Goal: Task Accomplishment & Management: Manage account settings

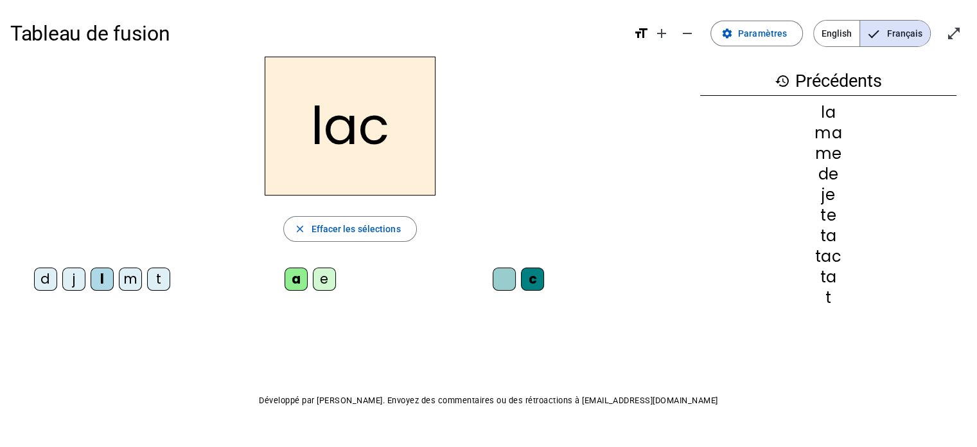
click at [765, 39] on span "Paramètres" at bounding box center [762, 33] width 49 height 15
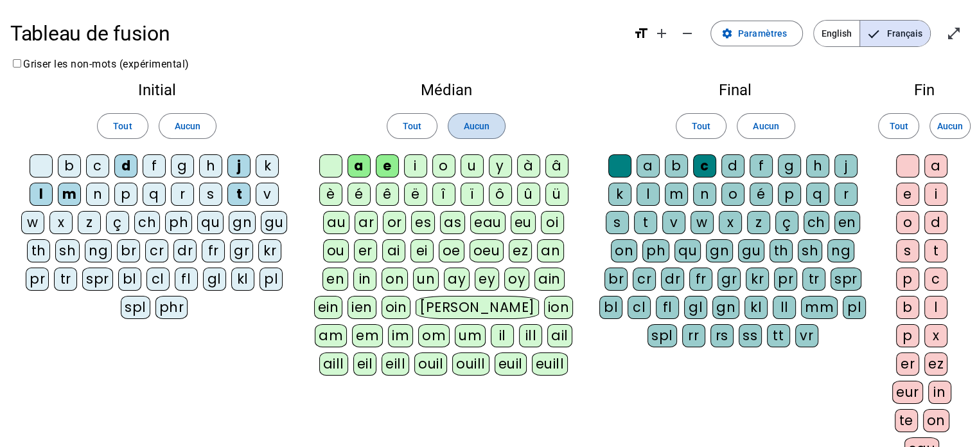
click at [483, 140] on span at bounding box center [477, 126] width 57 height 31
click at [757, 128] on span "Aucun" at bounding box center [766, 125] width 26 height 15
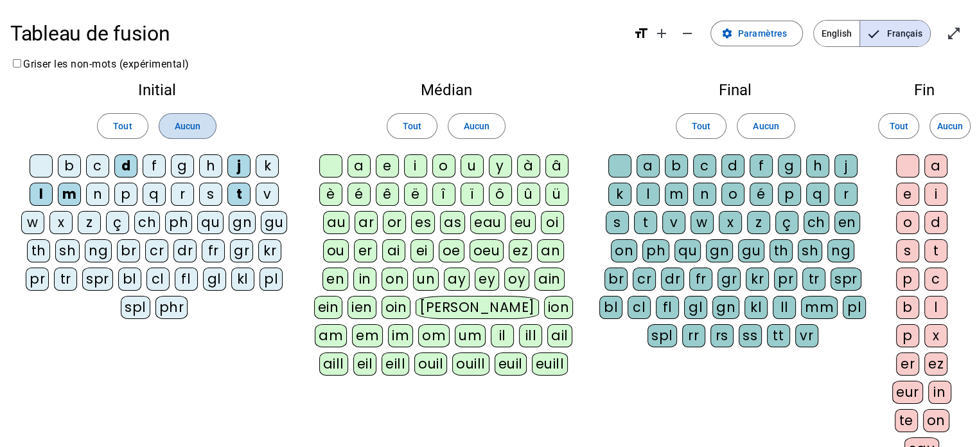
click at [215, 125] on span at bounding box center [187, 126] width 57 height 31
click at [553, 168] on div "â" at bounding box center [557, 165] width 23 height 23
click at [702, 191] on div "n" at bounding box center [704, 193] width 23 height 23
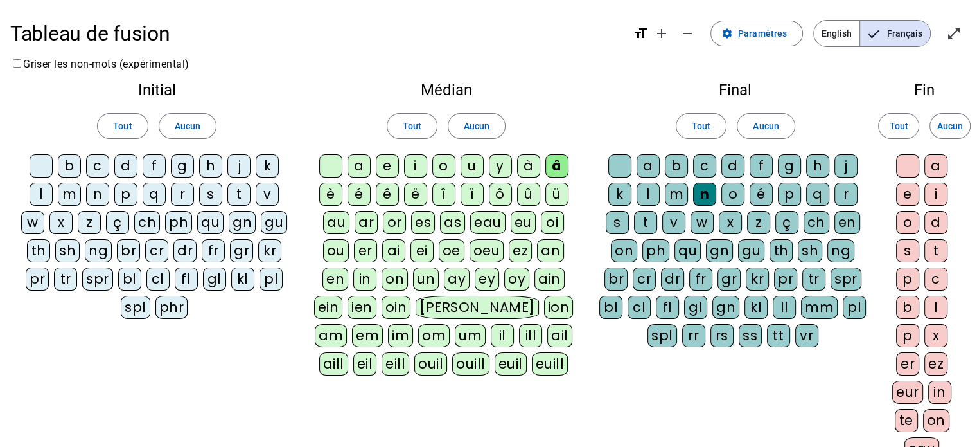
click at [904, 202] on div "e" at bounding box center [907, 193] width 23 height 23
click at [679, 191] on div "m" at bounding box center [676, 193] width 23 height 23
click at [786, 161] on div "g" at bounding box center [789, 165] width 23 height 23
click at [130, 196] on div "p" at bounding box center [125, 193] width 23 height 23
click at [360, 156] on div "a" at bounding box center [359, 165] width 23 height 23
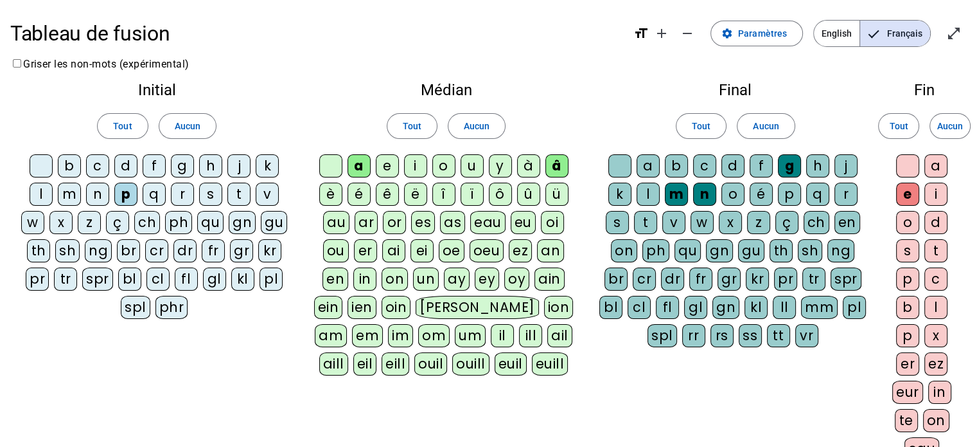
click at [326, 166] on div at bounding box center [330, 165] width 23 height 23
click at [40, 161] on div at bounding box center [41, 165] width 23 height 23
click at [626, 160] on div at bounding box center [620, 165] width 23 height 23
click at [907, 170] on div at bounding box center [907, 165] width 23 height 23
click at [215, 195] on div "s" at bounding box center [210, 193] width 23 height 23
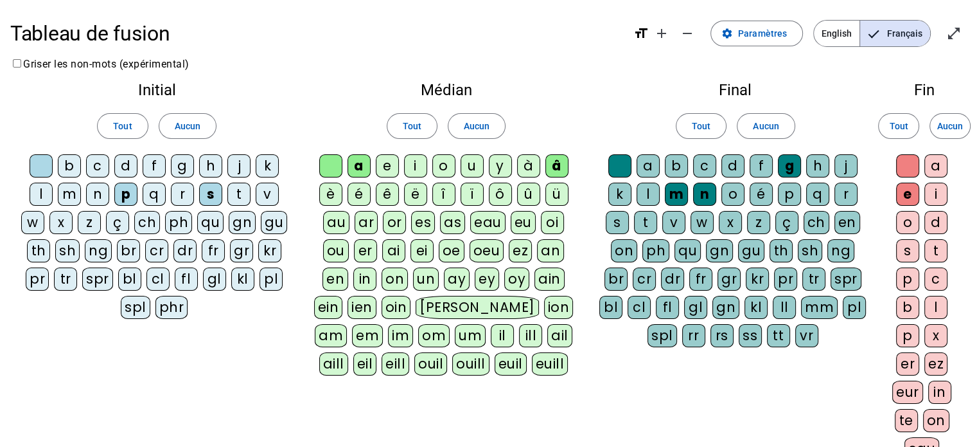
click at [73, 195] on div "m" at bounding box center [69, 193] width 23 height 23
click at [470, 171] on div "u" at bounding box center [472, 165] width 23 height 23
click at [40, 186] on div "l" at bounding box center [41, 193] width 23 height 23
click at [449, 167] on div "o" at bounding box center [443, 165] width 23 height 23
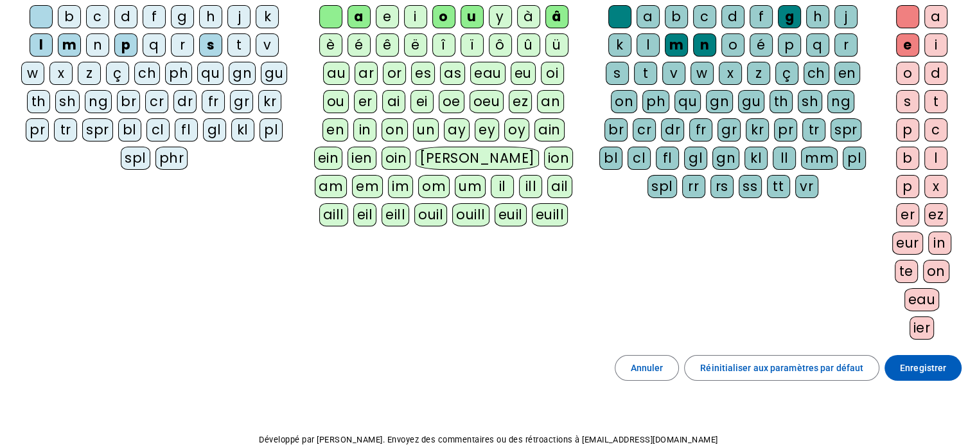
scroll to position [161, 0]
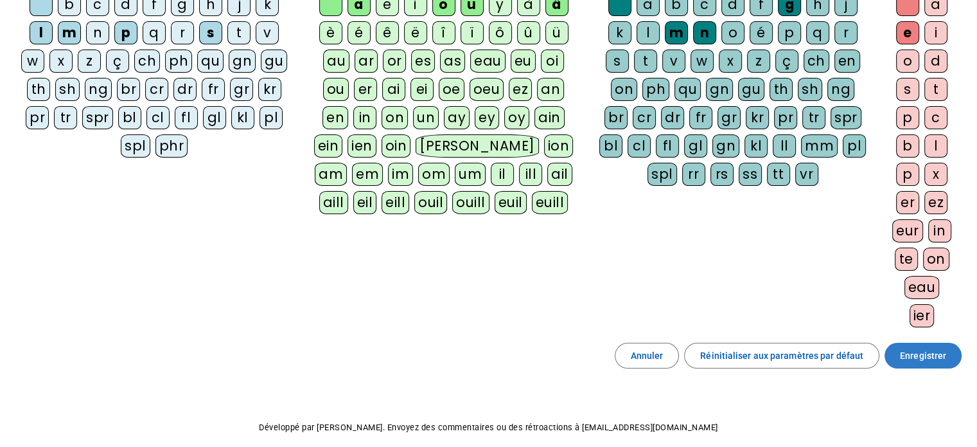
click at [912, 348] on span "Enregistrer" at bounding box center [923, 355] width 46 height 15
